Goal: Use online tool/utility: Utilize a website feature to perform a specific function

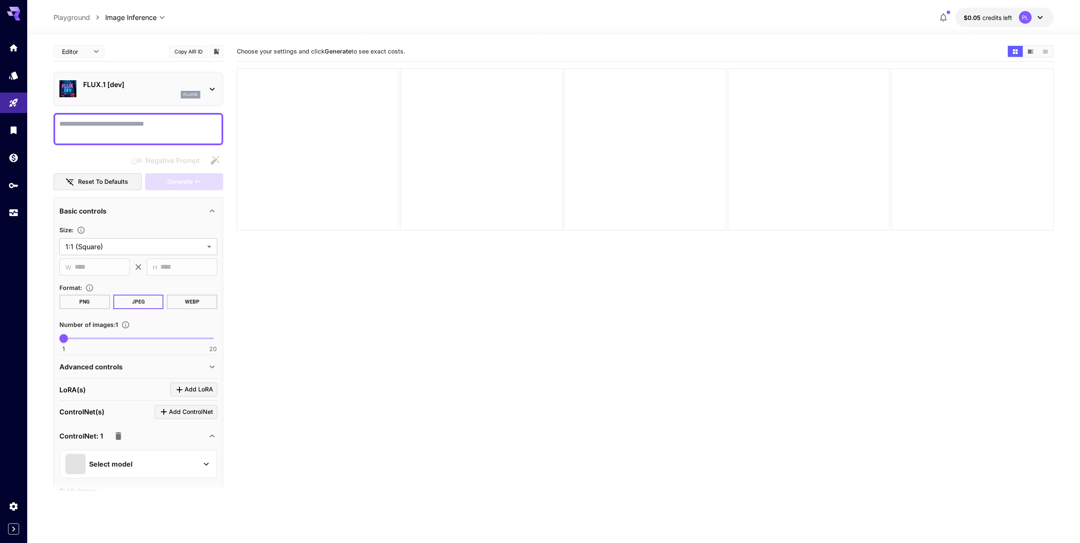
click at [701, 271] on section "Choose your settings and click Generate to see exact costs." at bounding box center [645, 313] width 817 height 543
click at [98, 119] on textarea "Negative Prompt" at bounding box center [138, 129] width 158 height 20
type textarea "*"
paste textarea "**********"
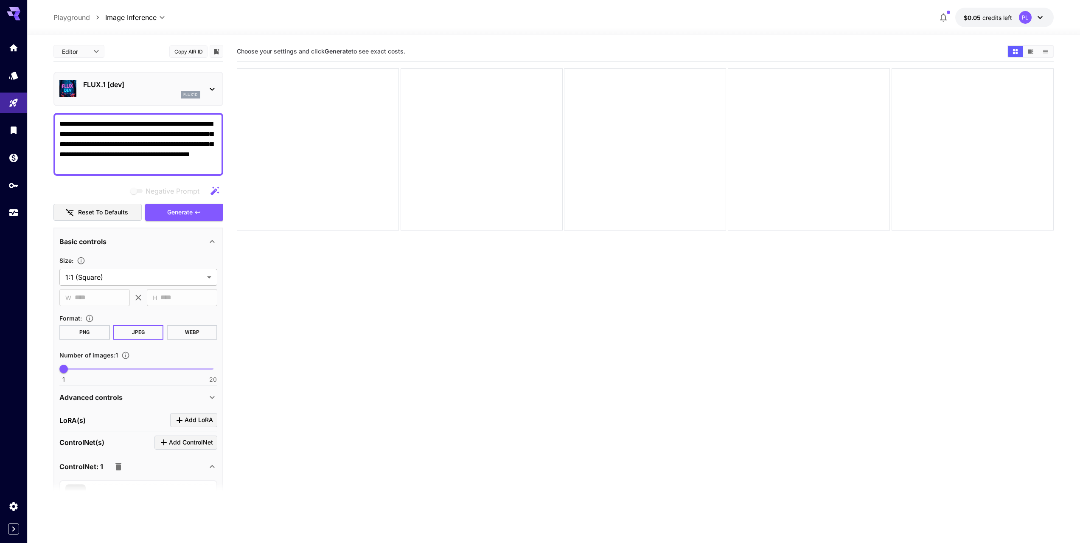
type textarea "**********"
click at [141, 191] on span "Negative prompts are not compatible with the selected model." at bounding box center [137, 191] width 11 height 4
click at [148, 132] on textarea "**********" at bounding box center [138, 144] width 158 height 51
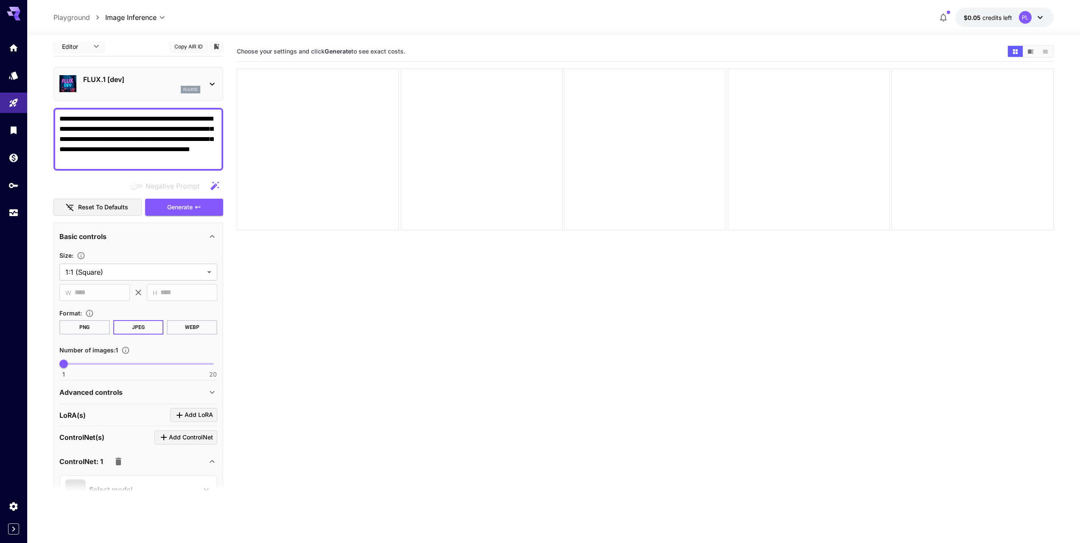
scroll to position [12, 0]
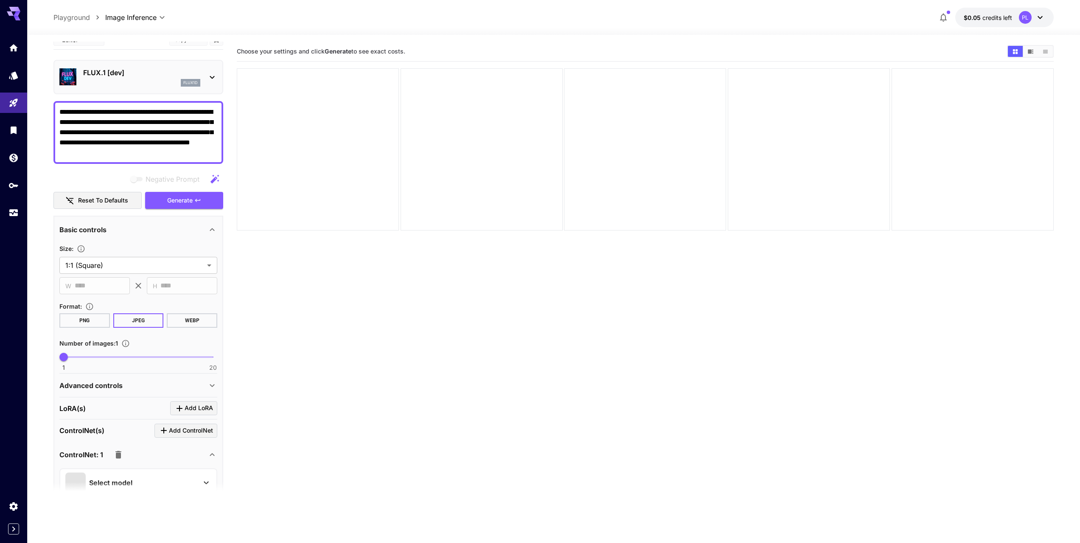
click at [90, 318] on button "PNG" at bounding box center [84, 320] width 50 height 14
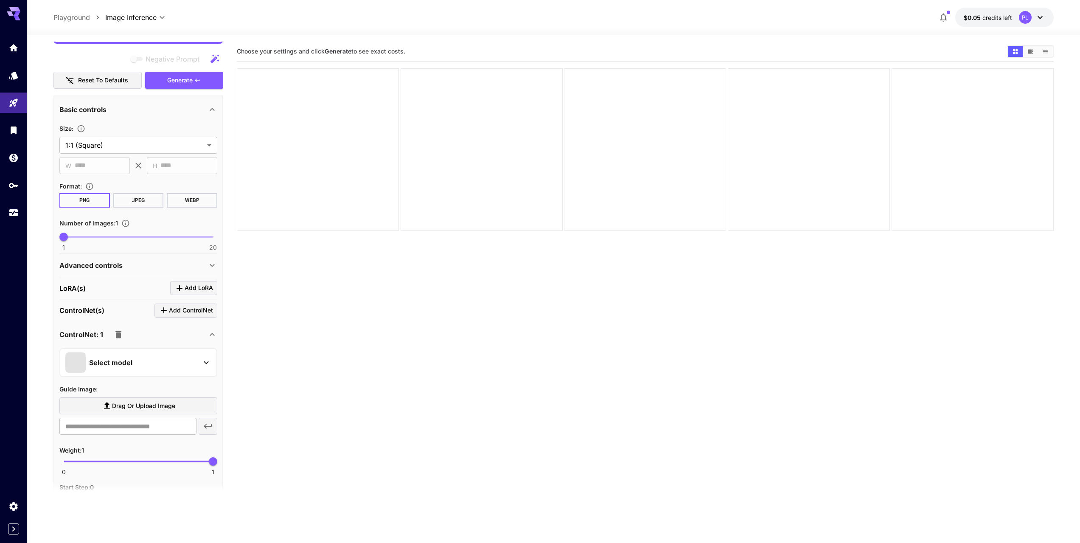
scroll to position [0, 0]
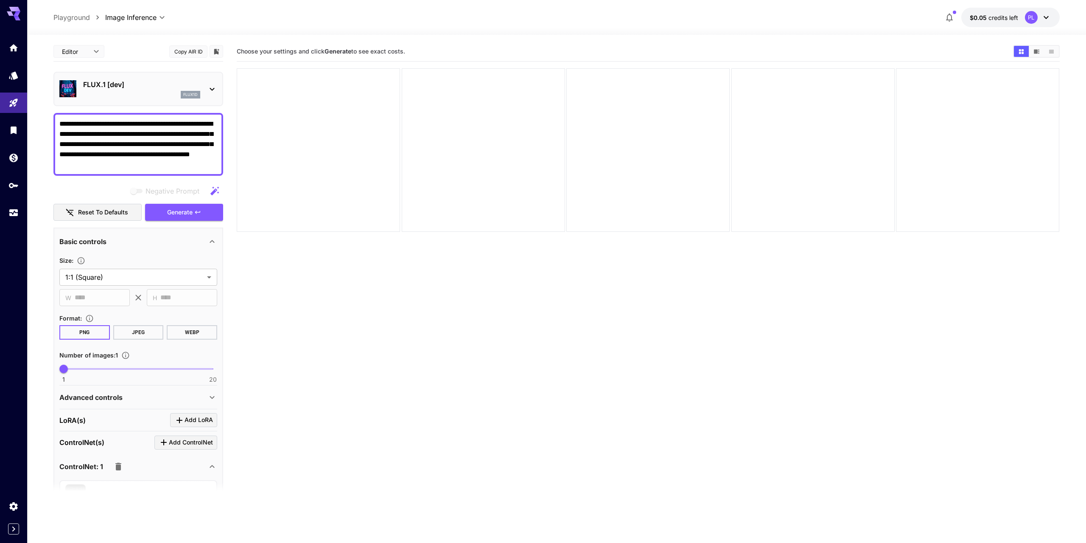
click at [96, 57] on body "**********" at bounding box center [543, 305] width 1086 height 610
click at [95, 53] on div at bounding box center [543, 271] width 1086 height 543
click at [154, 51] on div "Editor **** ​ Copy AIR ID" at bounding box center [138, 52] width 170 height 20
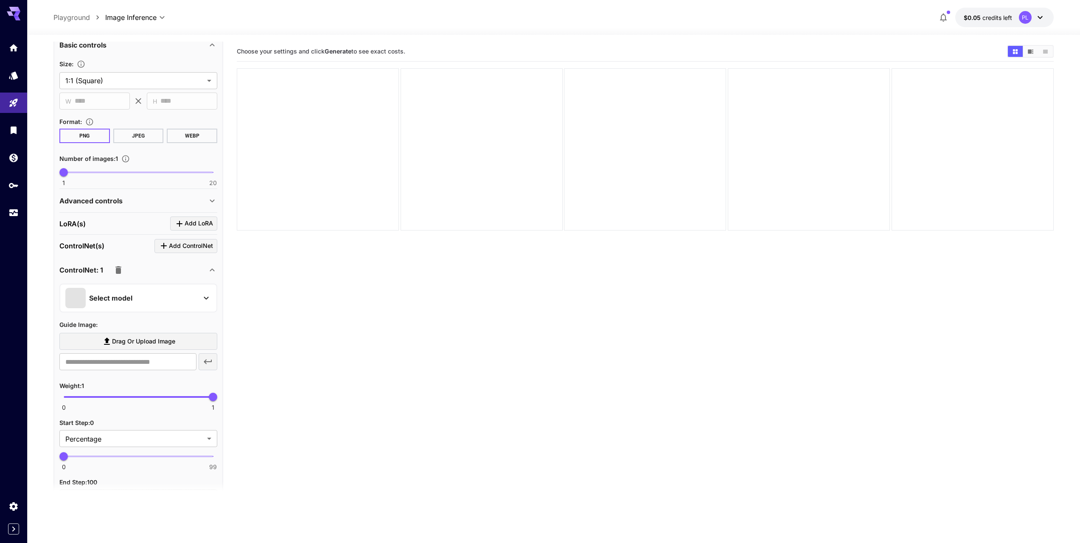
scroll to position [252, 0]
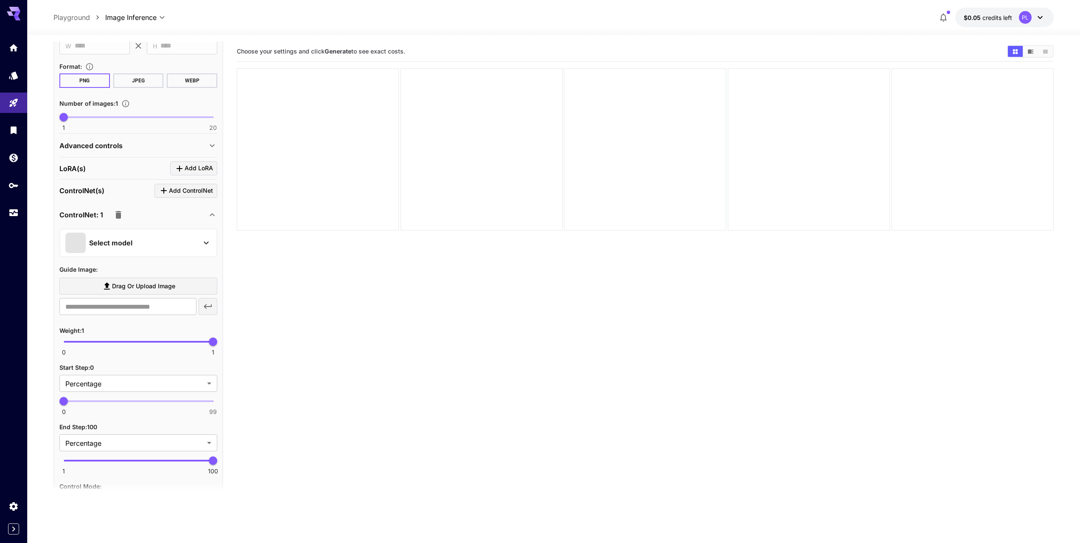
click at [144, 286] on span "Drag or upload image" at bounding box center [143, 286] width 63 height 11
click at [0, 0] on input "Drag or upload image" at bounding box center [0, 0] width 0 height 0
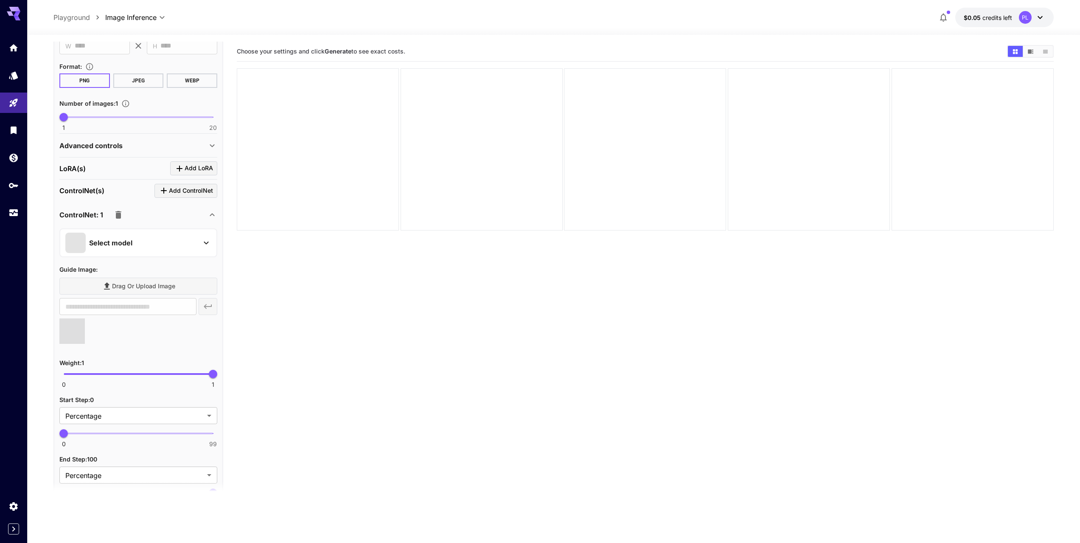
type input "**********"
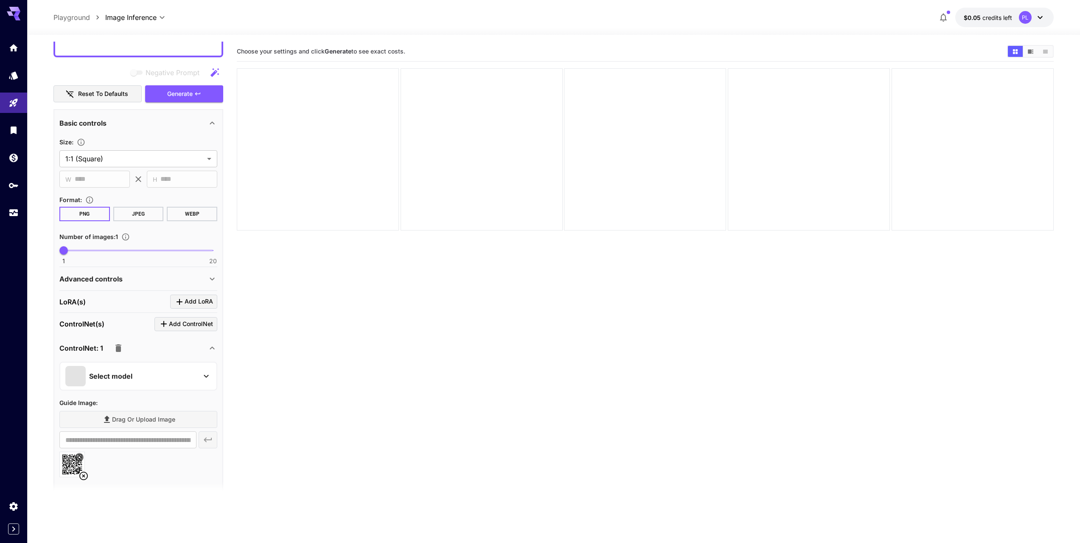
scroll to position [118, 0]
click at [179, 284] on div "Advanced controls" at bounding box center [138, 279] width 158 height 20
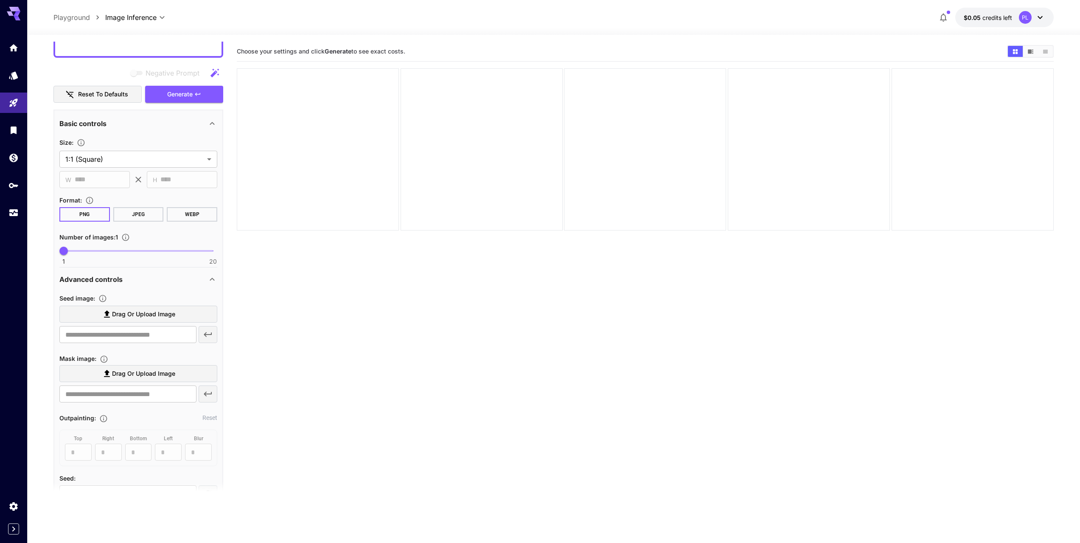
click at [179, 283] on div "Advanced controls" at bounding box center [133, 279] width 148 height 10
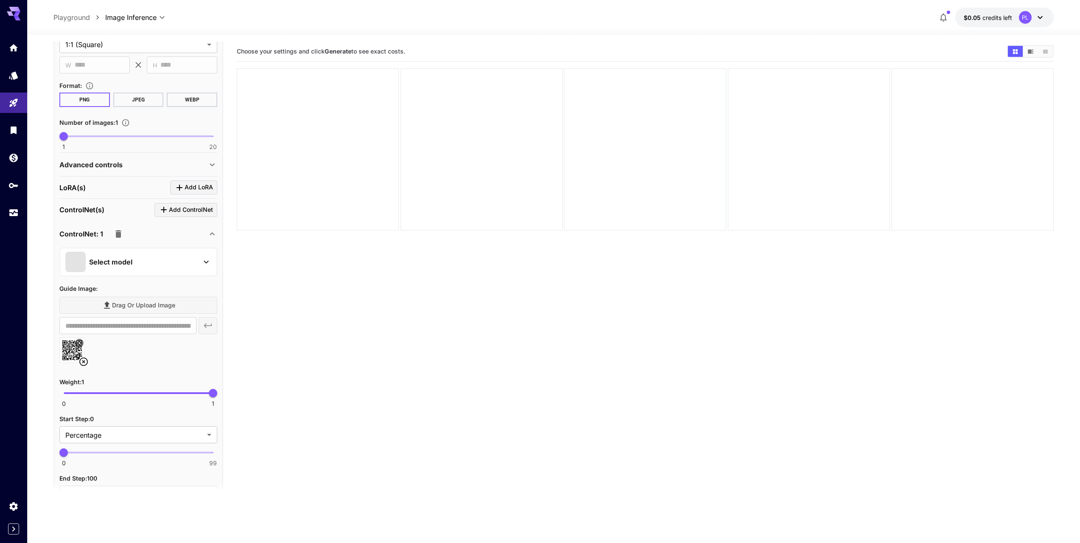
scroll to position [0, 0]
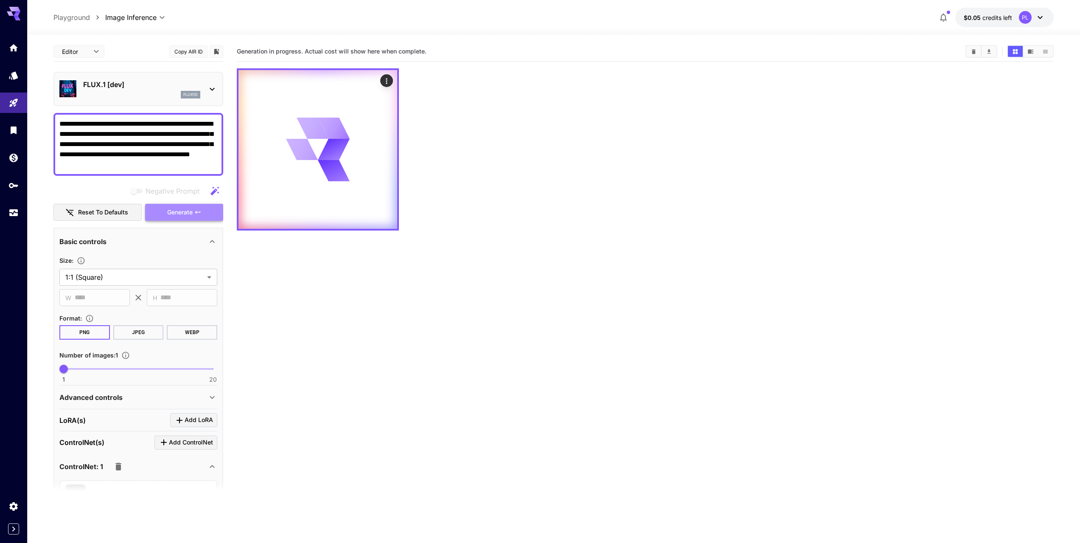
click at [191, 219] on button "Generate" at bounding box center [184, 212] width 78 height 17
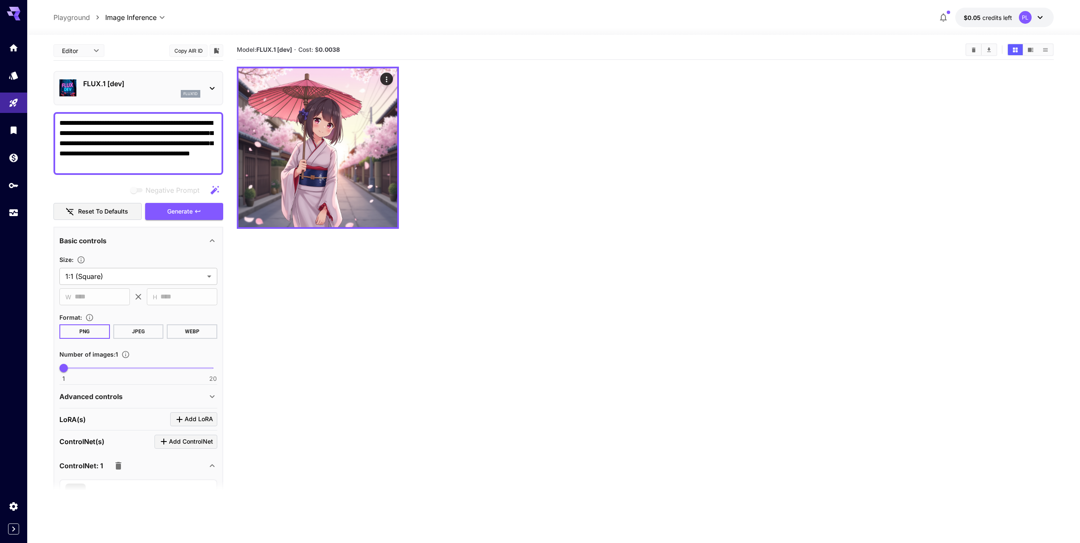
scroll to position [2, 0]
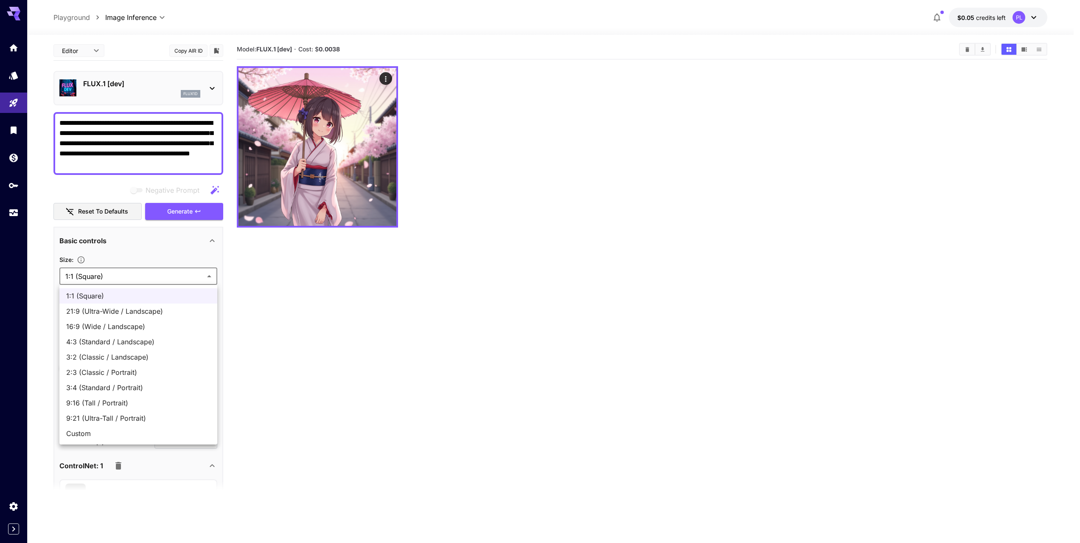
click at [135, 278] on body "**********" at bounding box center [540, 303] width 1080 height 610
click at [135, 278] on div at bounding box center [543, 271] width 1086 height 543
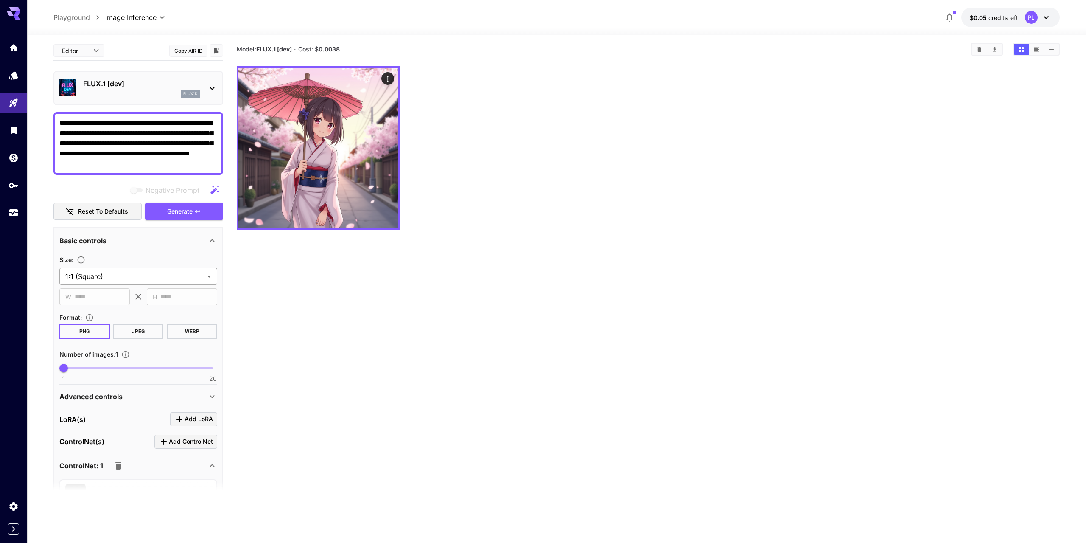
click at [151, 268] on body "**********" at bounding box center [543, 303] width 1086 height 610
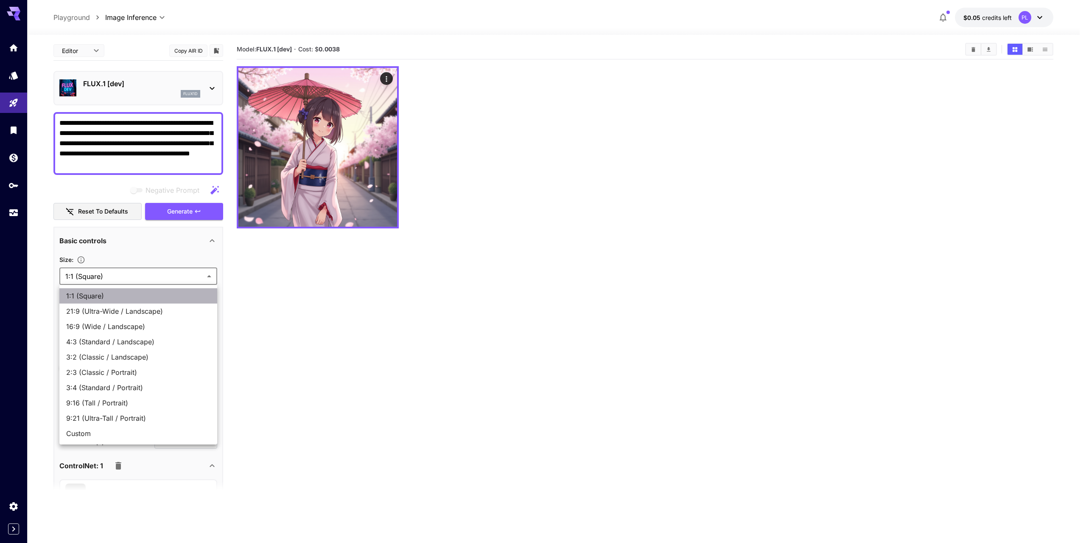
click at [81, 297] on span "1:1 (Square)" at bounding box center [138, 296] width 144 height 10
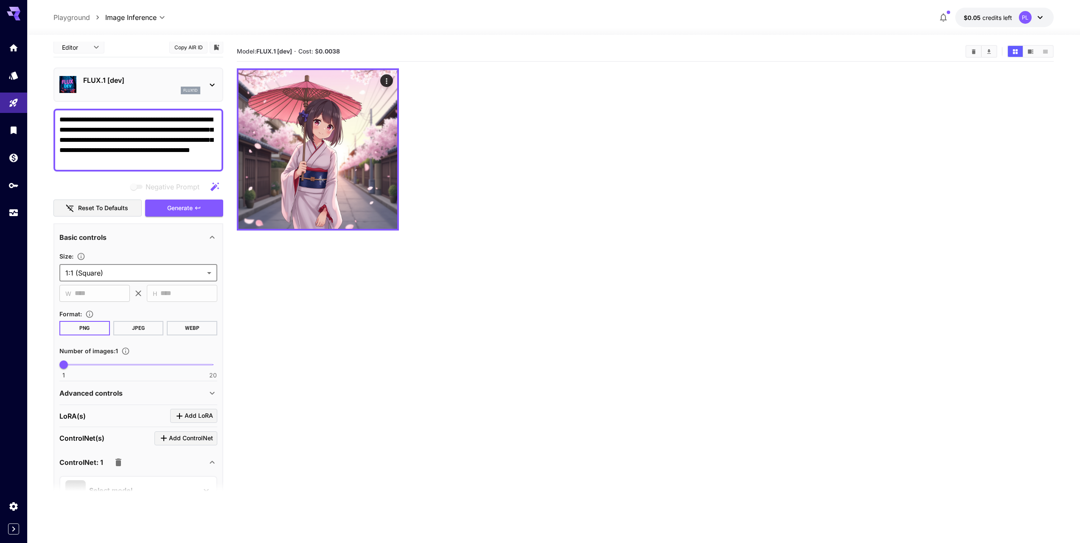
scroll to position [5, 0]
click at [74, 288] on div "​ W **** ​" at bounding box center [94, 292] width 70 height 17
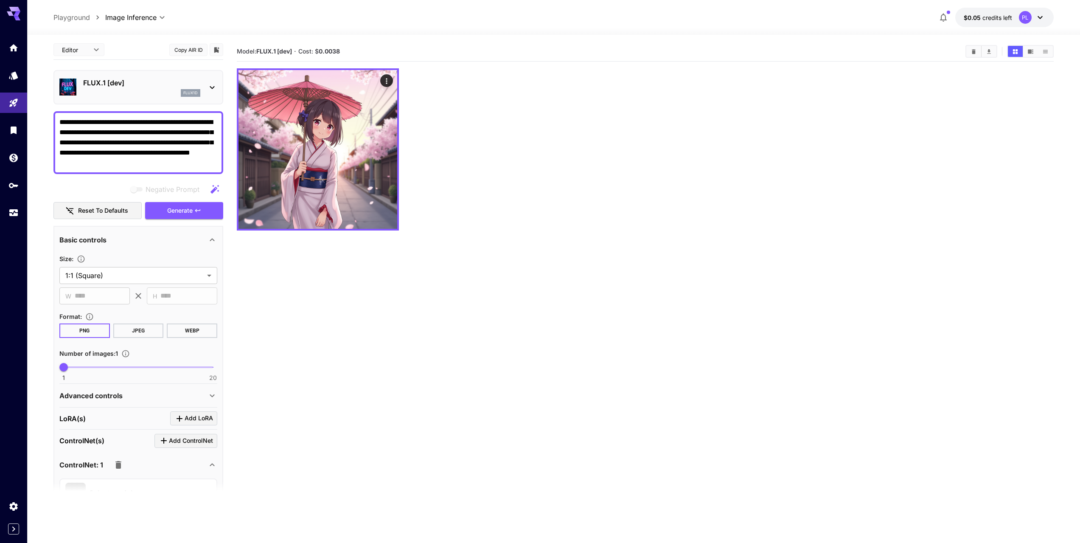
scroll to position [0, 0]
click at [88, 50] on body "**********" at bounding box center [540, 305] width 1080 height 610
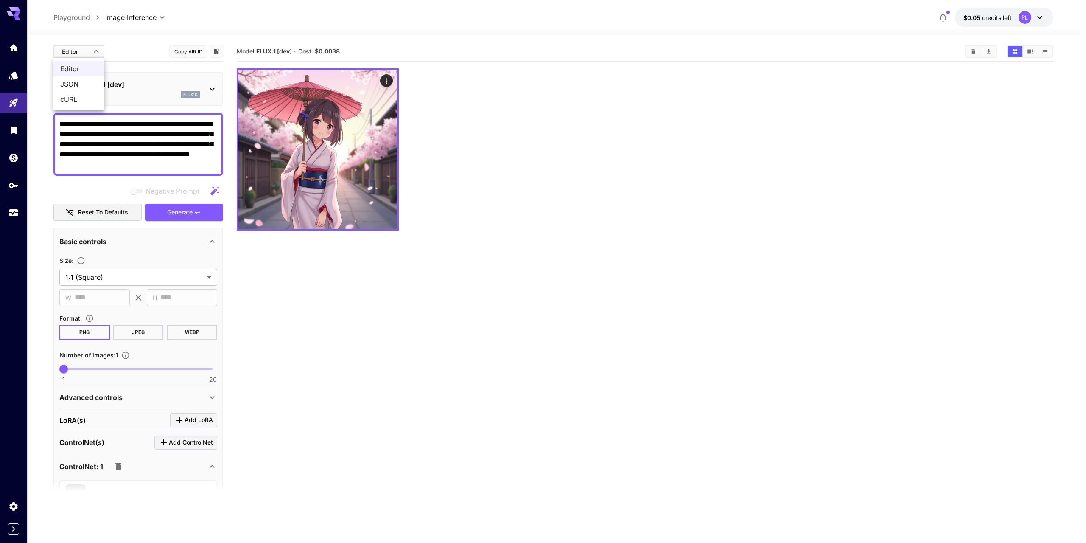
click at [88, 50] on div at bounding box center [543, 271] width 1086 height 543
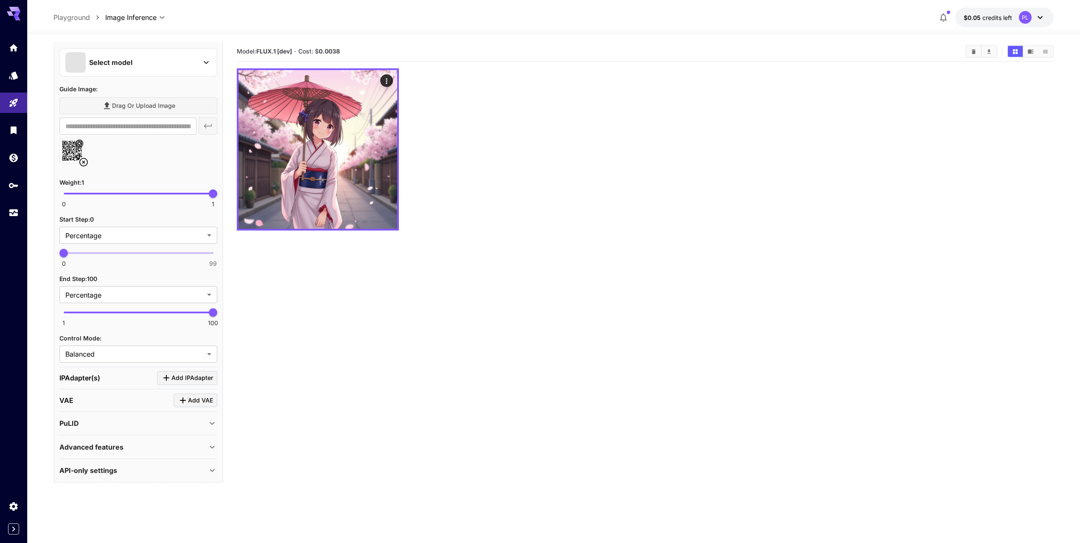
scroll to position [174, 0]
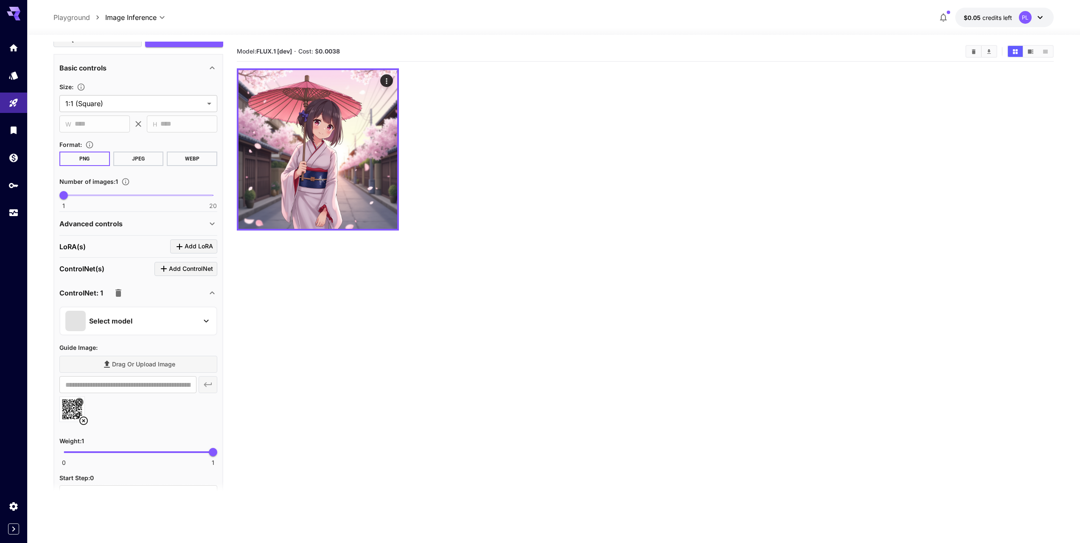
click at [78, 401] on icon at bounding box center [79, 401] width 5 height 5
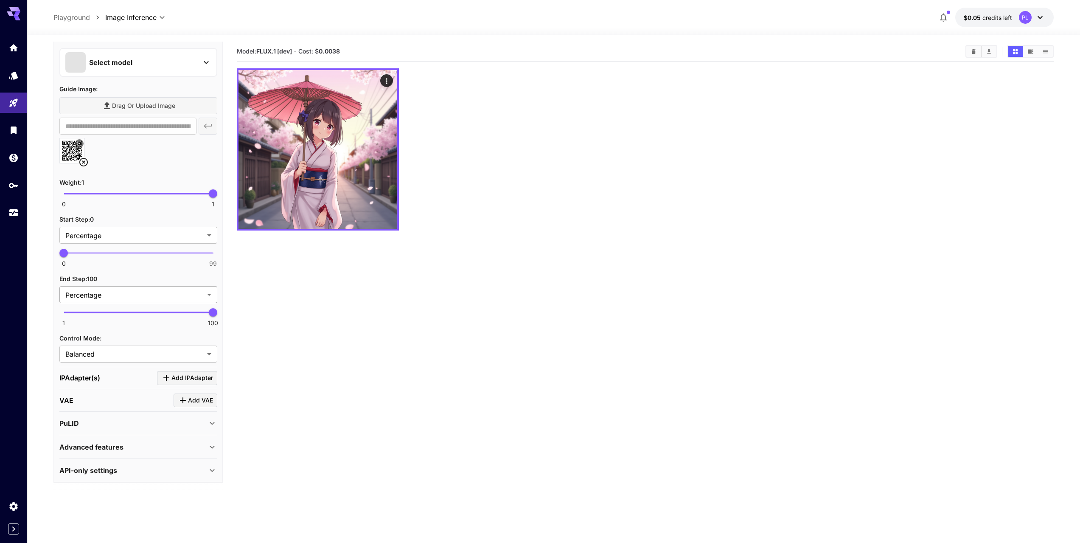
scroll to position [67, 0]
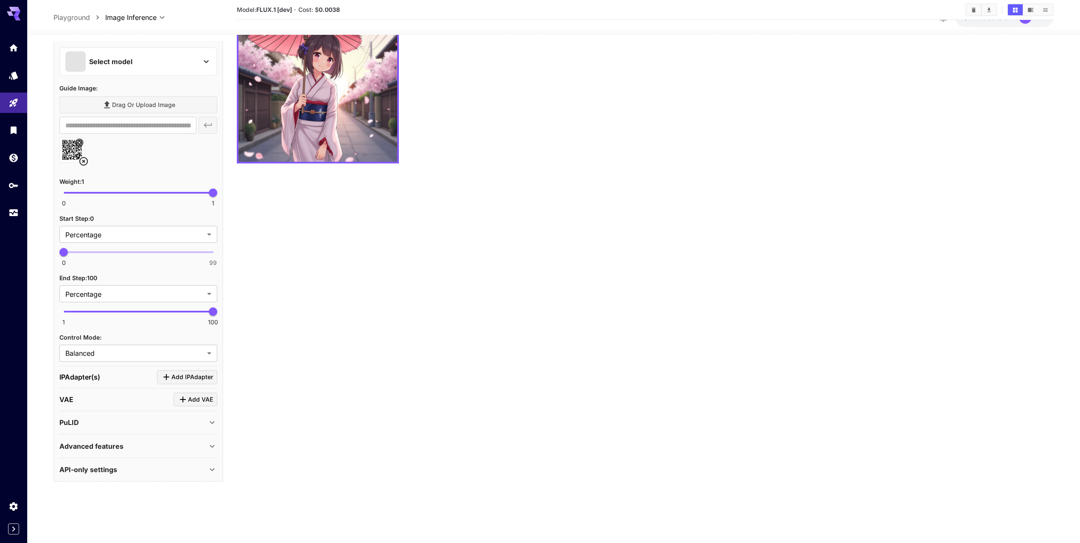
click at [135, 429] on div "PuLID" at bounding box center [138, 422] width 158 height 20
click at [137, 426] on div "PuLID" at bounding box center [133, 422] width 148 height 10
click at [134, 440] on div "Advanced features" at bounding box center [138, 446] width 158 height 20
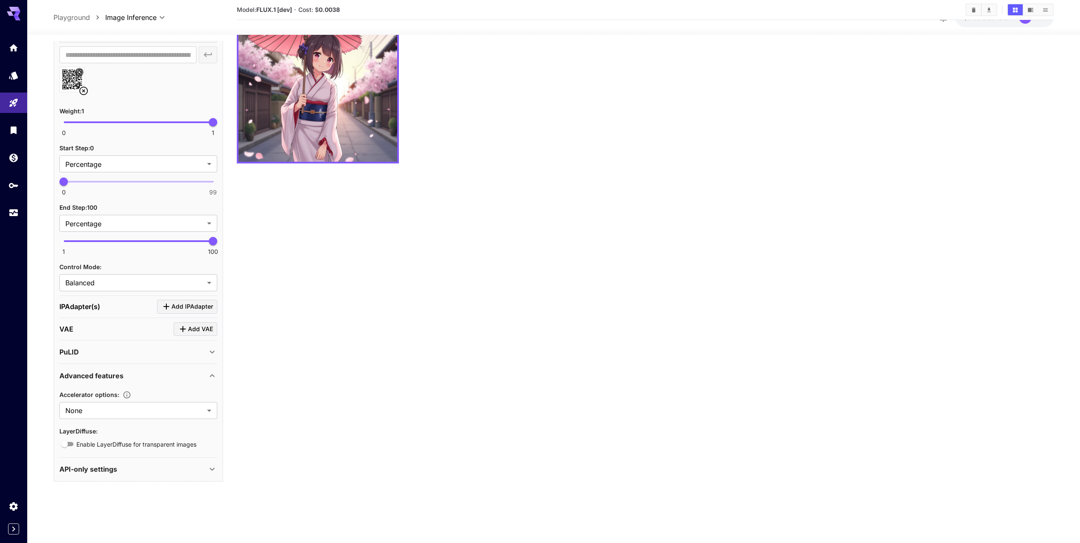
click at [99, 368] on div "Advanced features" at bounding box center [138, 375] width 158 height 20
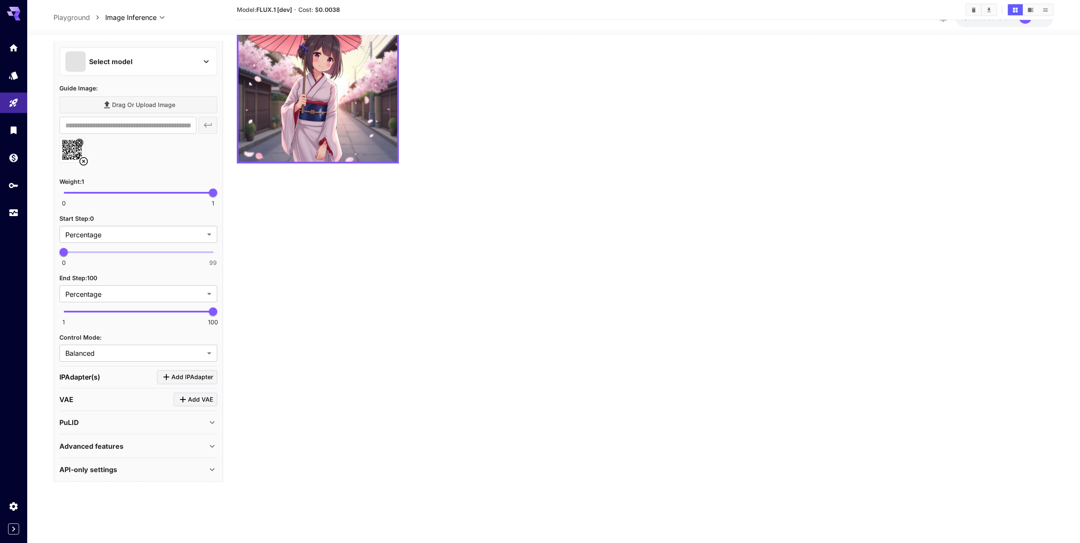
click at [100, 468] on p "API-only settings" at bounding box center [88, 469] width 58 height 10
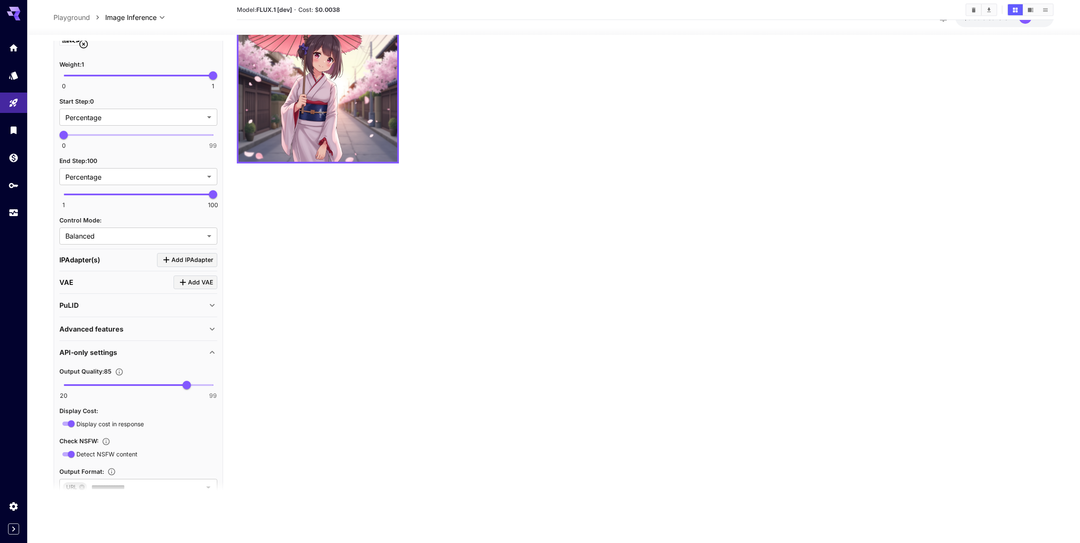
scroll to position [616, 0]
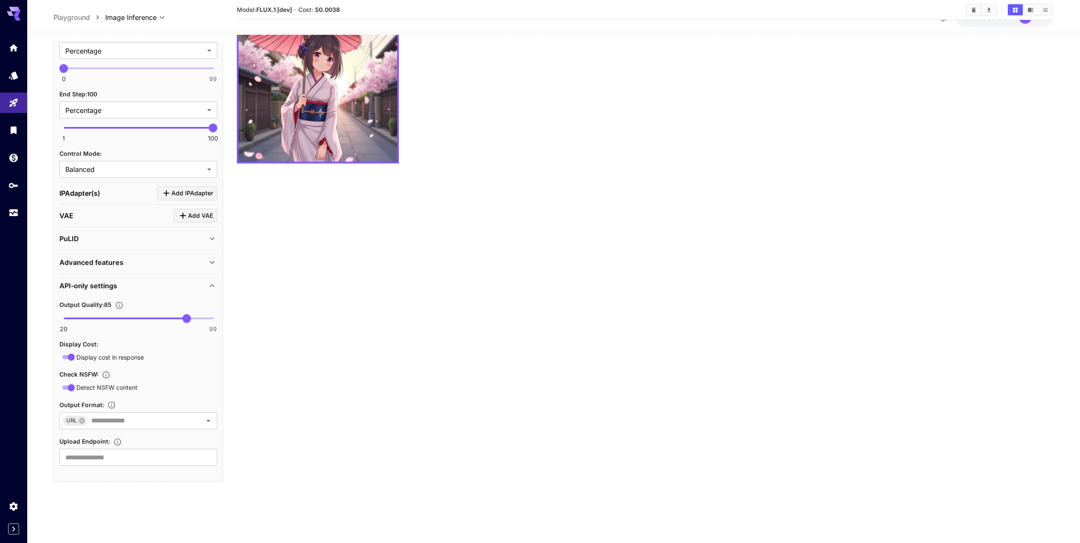
click at [125, 260] on div "Advanced features" at bounding box center [133, 262] width 148 height 10
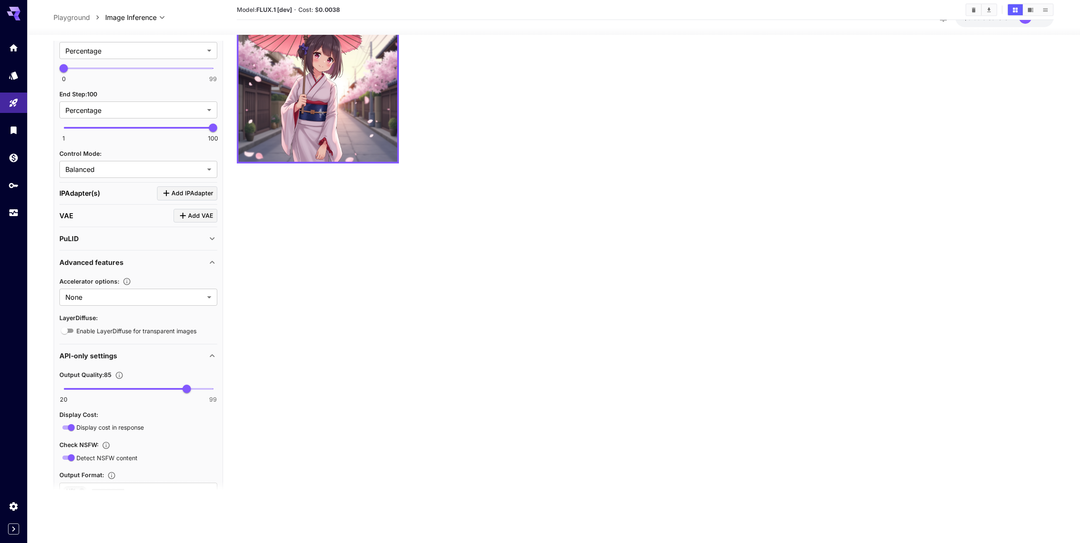
click at [125, 262] on div "Advanced features" at bounding box center [133, 262] width 148 height 10
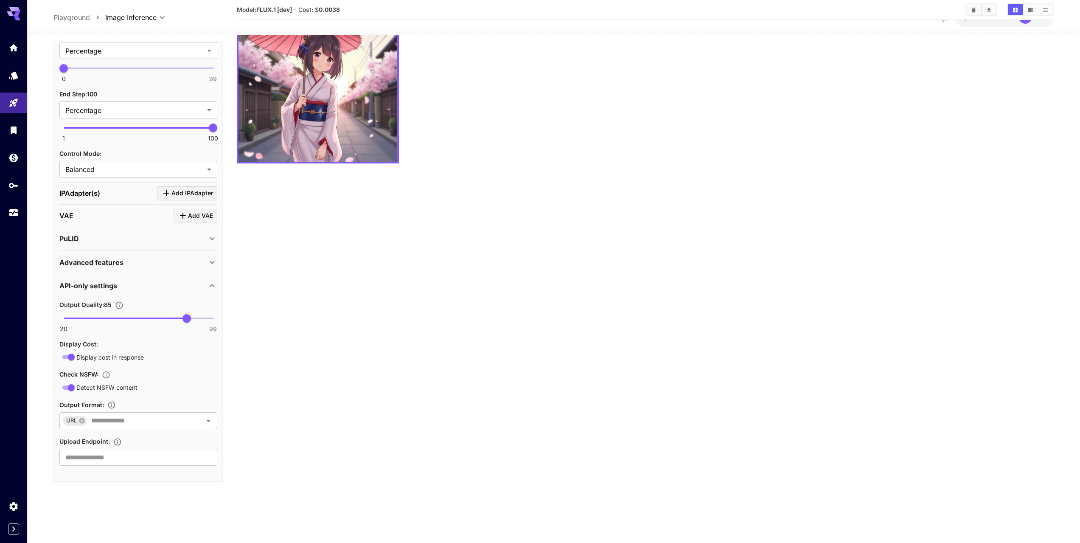
click at [123, 284] on div "API-only settings" at bounding box center [133, 285] width 148 height 10
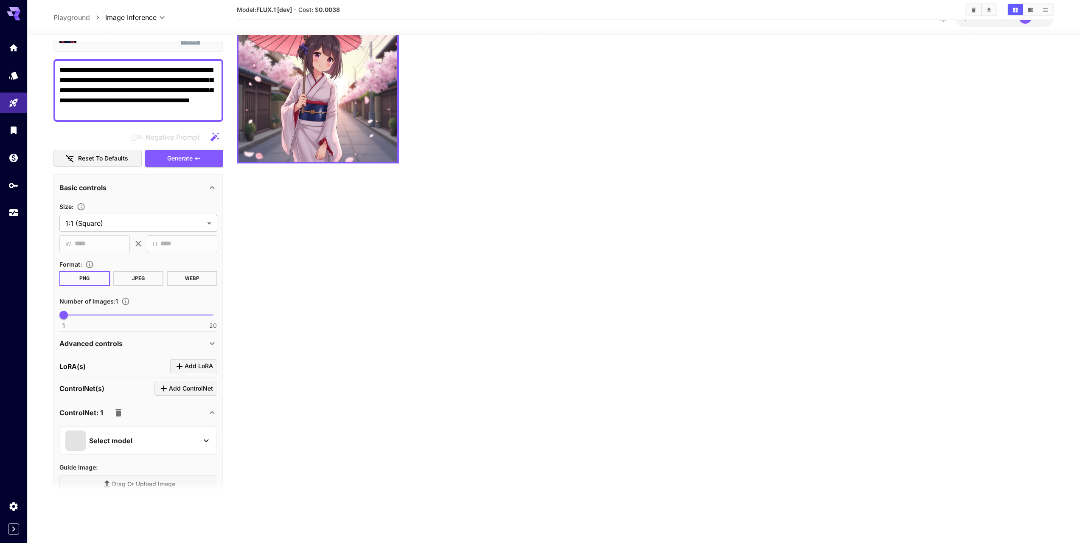
scroll to position [0, 0]
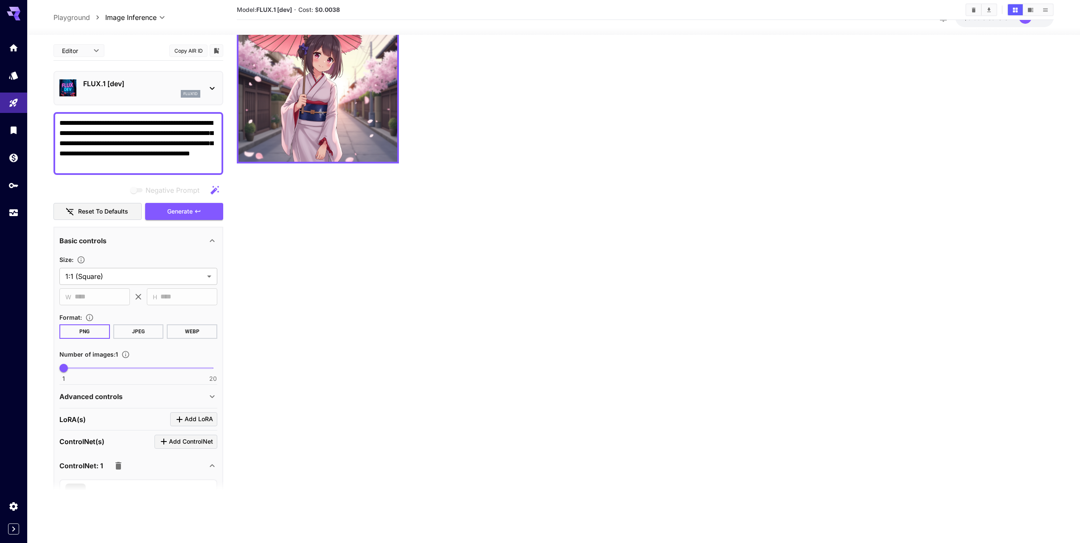
click at [208, 95] on div "FLUX.1 [dev] flux1d" at bounding box center [138, 88] width 158 height 26
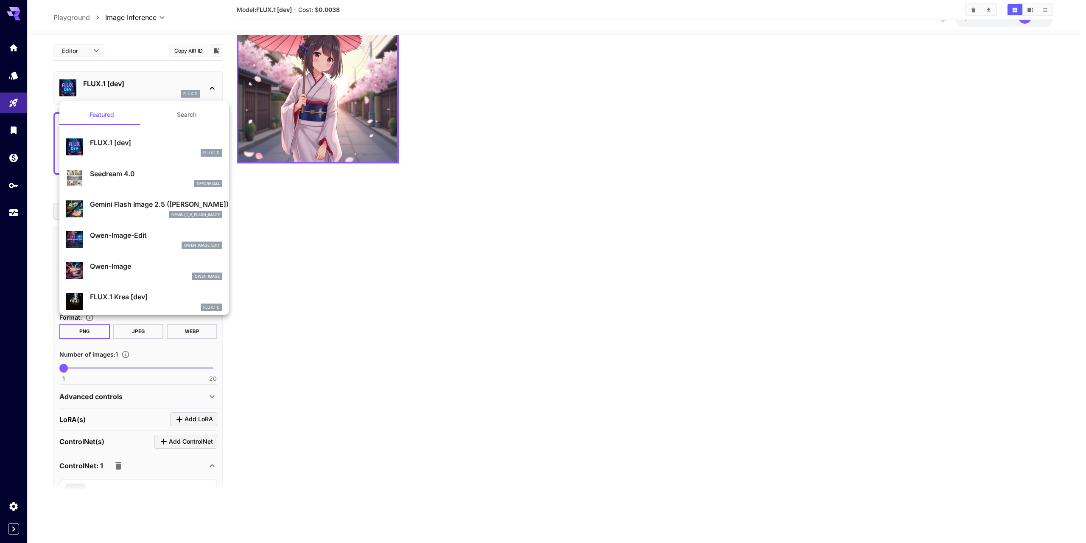
click at [189, 109] on button "Search" at bounding box center [186, 114] width 85 height 20
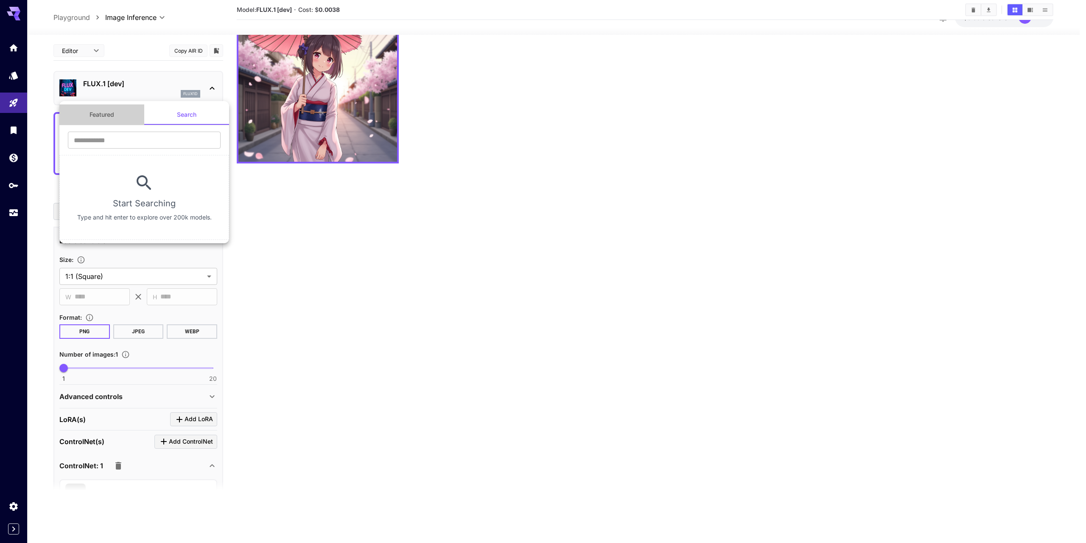
click at [110, 114] on button "Featured" at bounding box center [101, 114] width 85 height 20
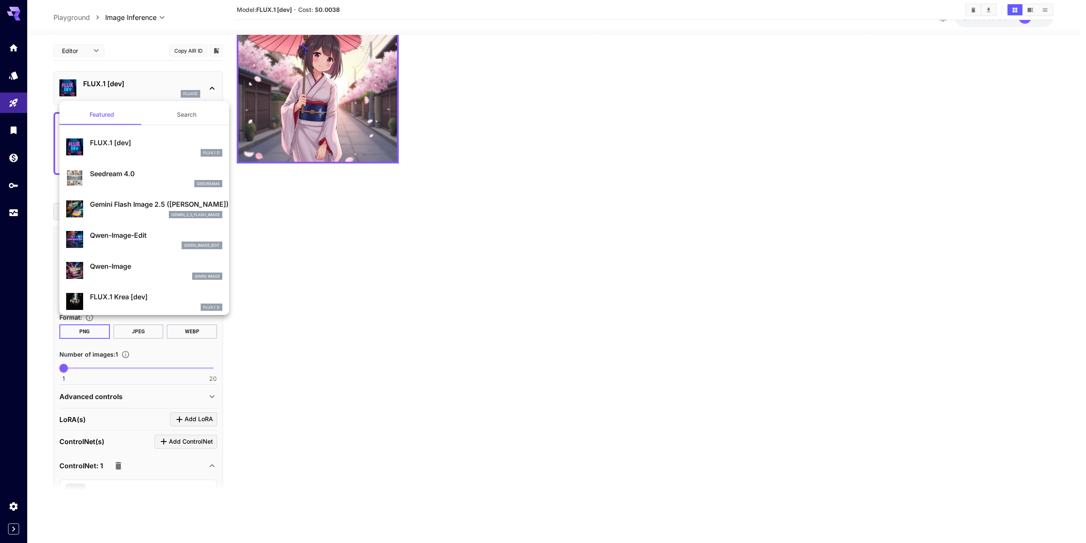
click at [168, 205] on p "Gemini Flash Image 2.5 ([PERSON_NAME])" at bounding box center [156, 204] width 132 height 10
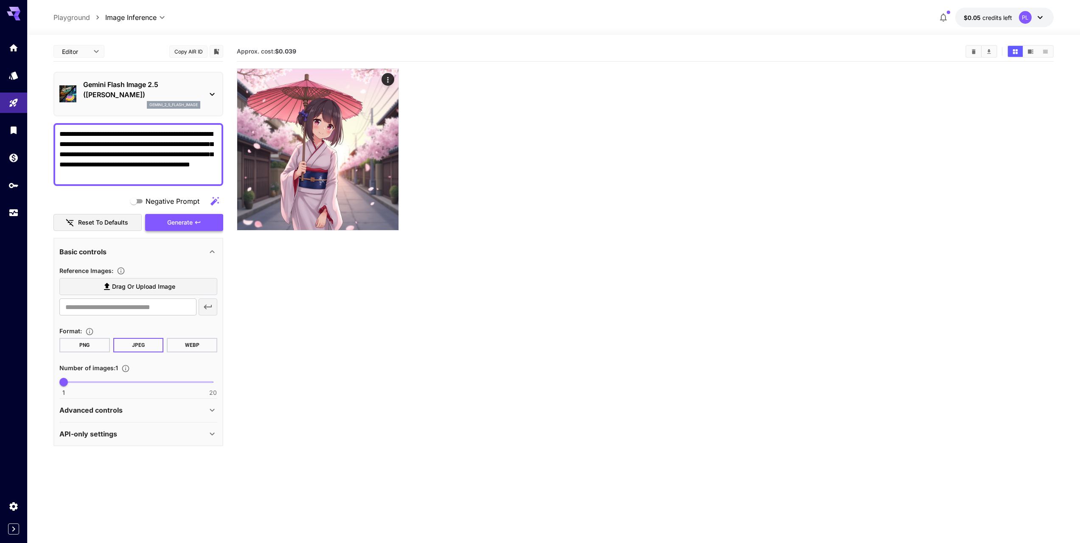
click at [190, 227] on button "Generate" at bounding box center [184, 222] width 78 height 17
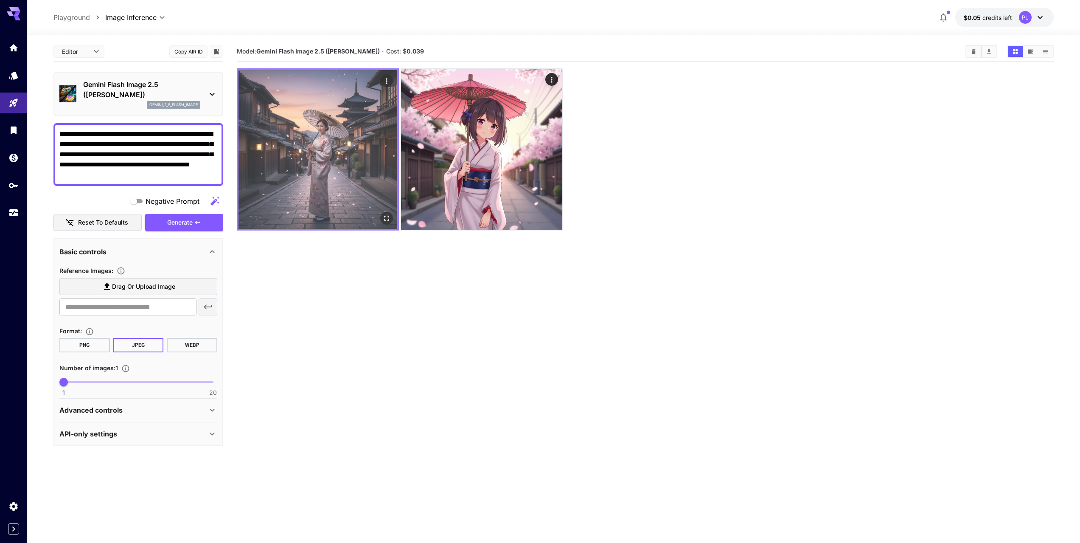
click at [317, 102] on img at bounding box center [317, 149] width 159 height 159
click at [322, 149] on img at bounding box center [317, 149] width 159 height 159
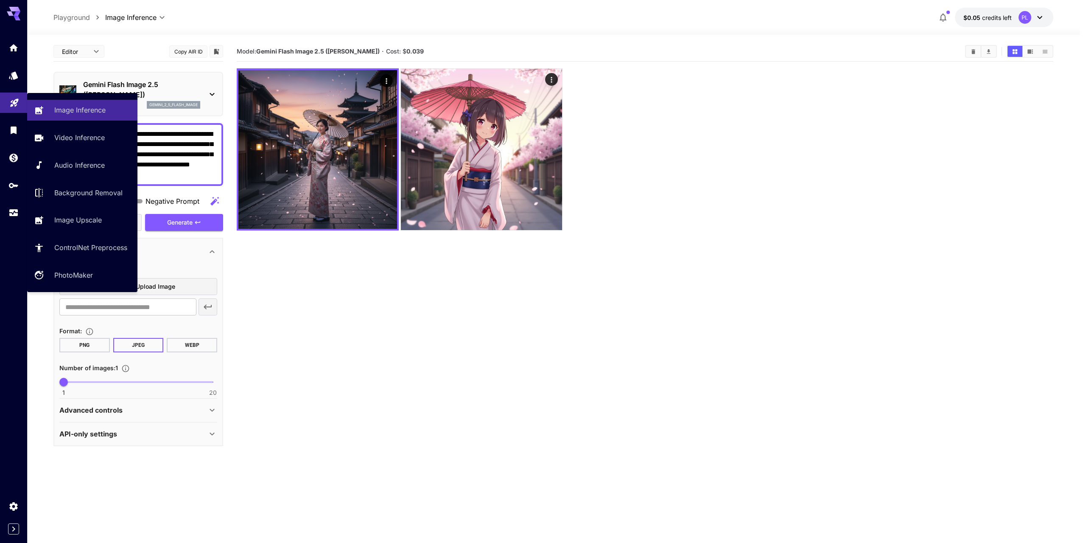
click at [13, 110] on link at bounding box center [13, 102] width 27 height 21
click at [73, 113] on p "Image Inference" at bounding box center [81, 110] width 51 height 10
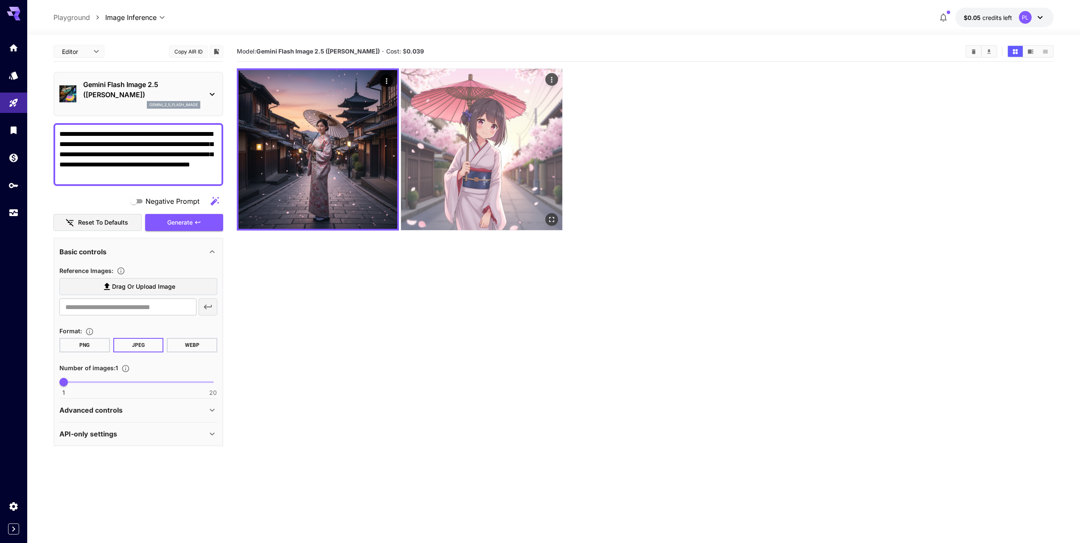
click at [434, 178] on img at bounding box center [481, 149] width 161 height 161
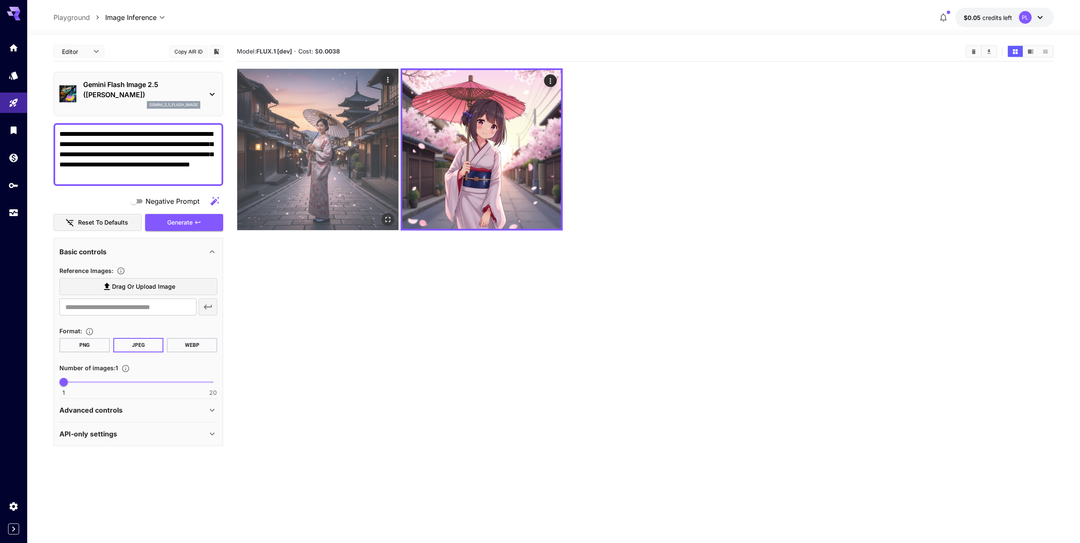
click at [342, 188] on img at bounding box center [317, 149] width 161 height 161
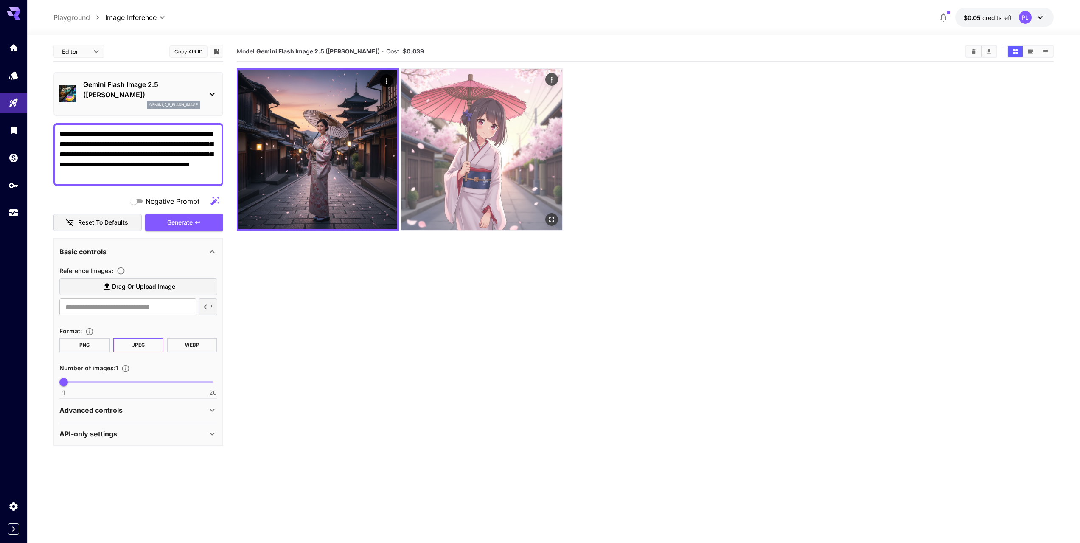
click at [448, 160] on img at bounding box center [481, 149] width 161 height 161
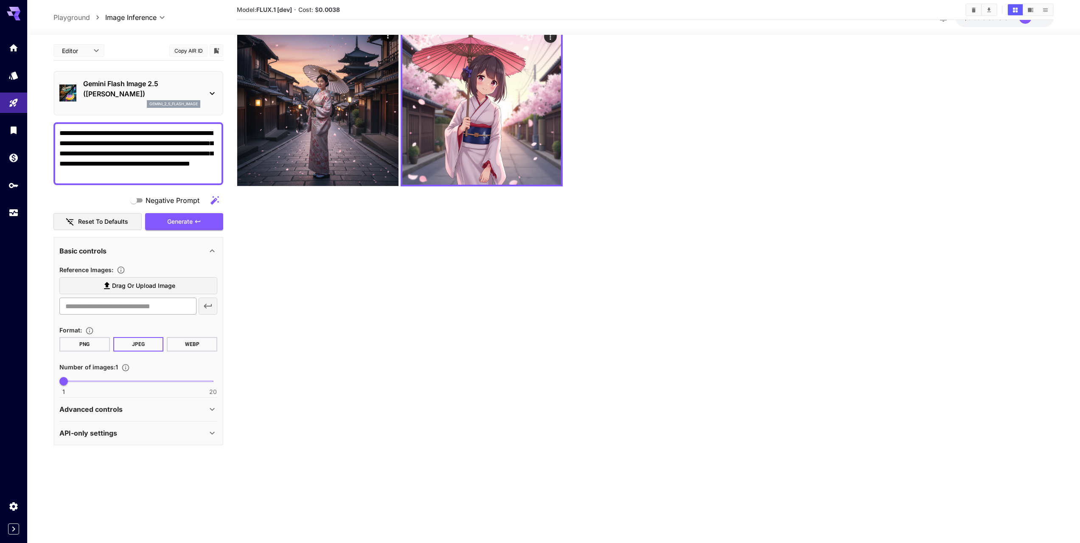
scroll to position [67, 0]
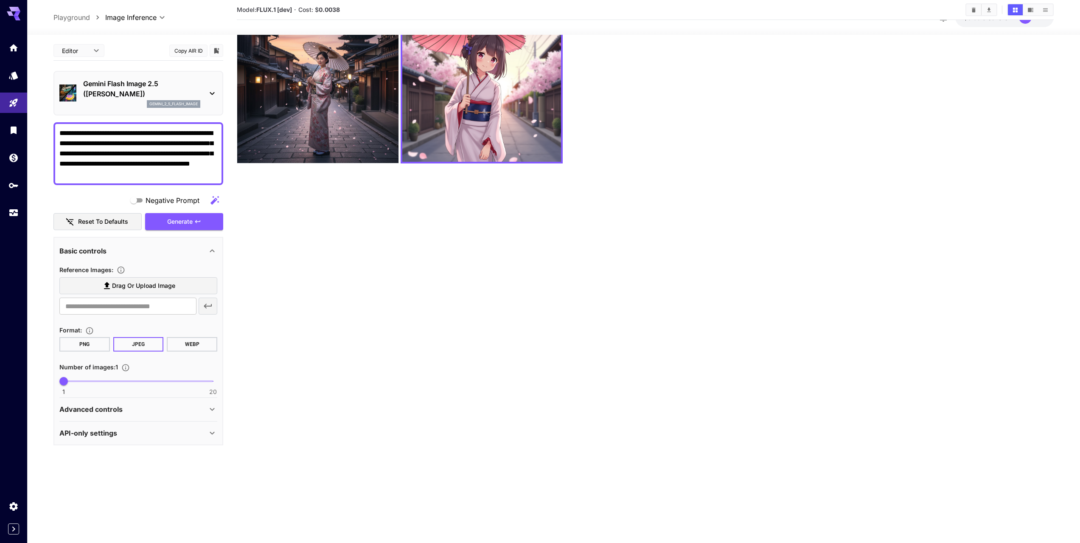
click at [157, 413] on div "Advanced controls" at bounding box center [133, 409] width 148 height 10
click at [155, 411] on div "Advanced controls" at bounding box center [133, 409] width 148 height 10
click at [137, 430] on div "API-only settings" at bounding box center [133, 433] width 148 height 10
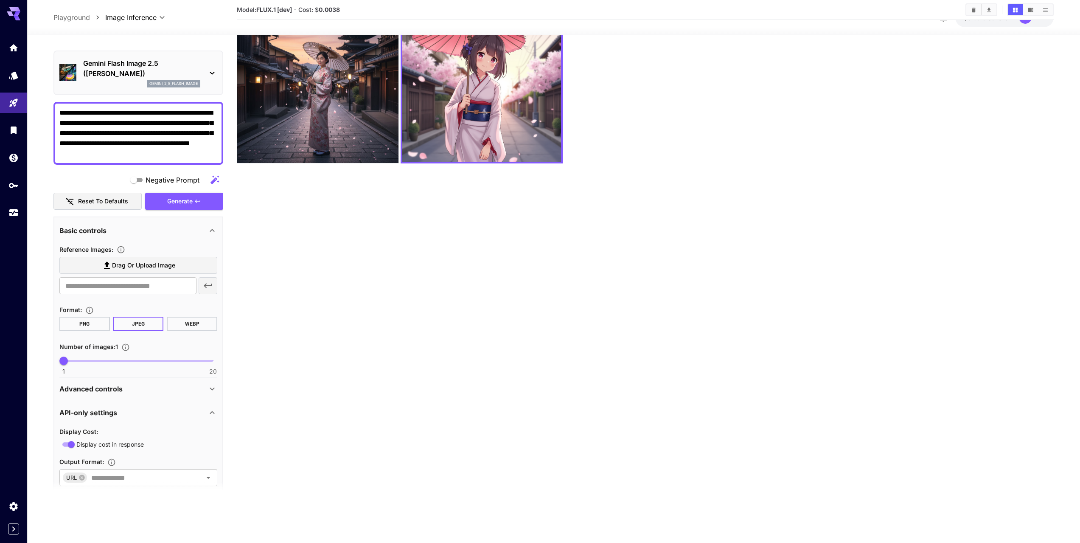
scroll to position [78, 0]
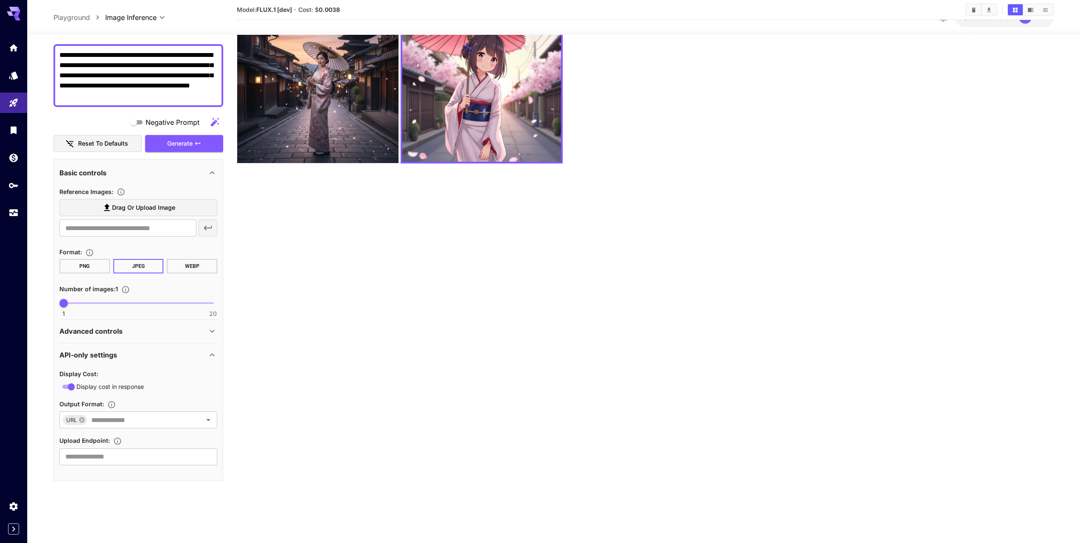
click at [100, 353] on p "API-only settings" at bounding box center [88, 355] width 58 height 10
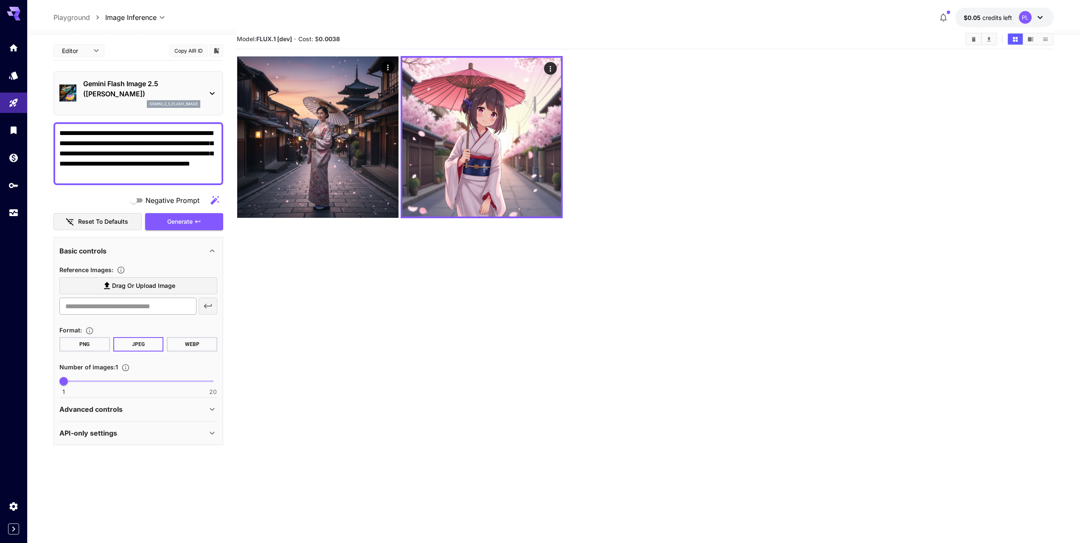
scroll to position [0, 0]
